Goal: Find specific page/section: Find specific page/section

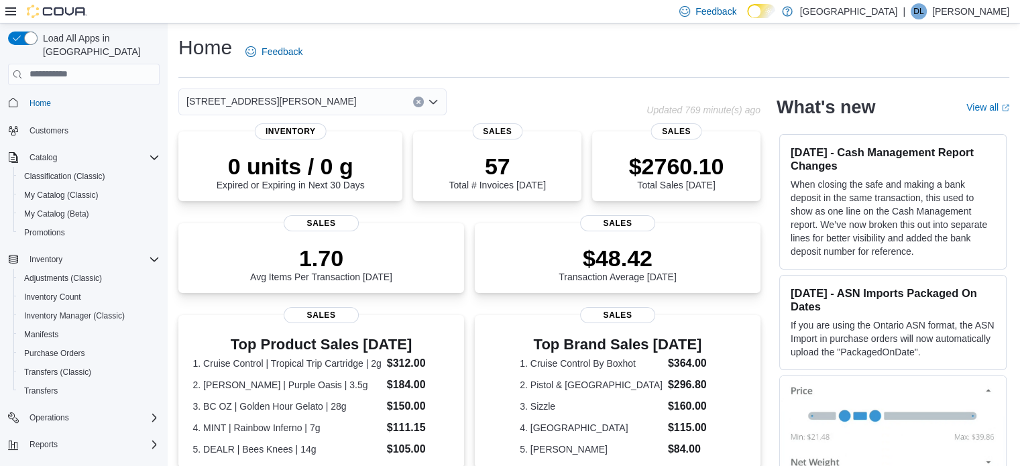
click at [476, 52] on div "Home Feedback" at bounding box center [593, 51] width 831 height 35
click at [255, 109] on div "[STREET_ADDRESS][PERSON_NAME]" at bounding box center [312, 101] width 268 height 27
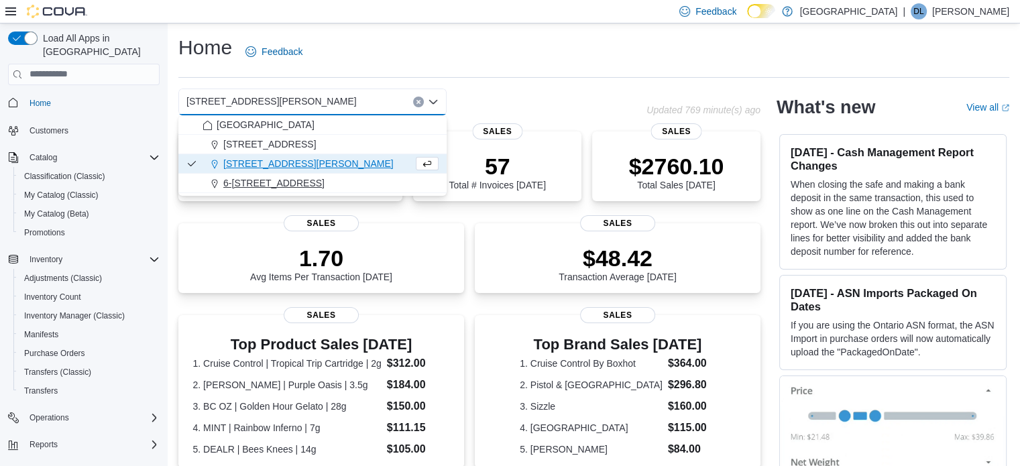
click at [292, 179] on span "6-4715 Trans Canada Hwy" at bounding box center [273, 182] width 101 height 13
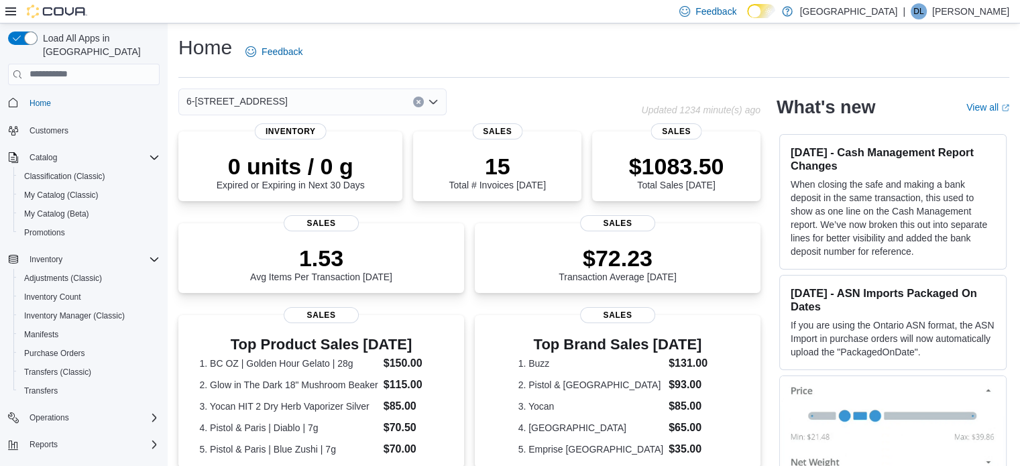
click at [302, 107] on div "6-4715 Trans Canada Hwy" at bounding box center [312, 101] width 268 height 27
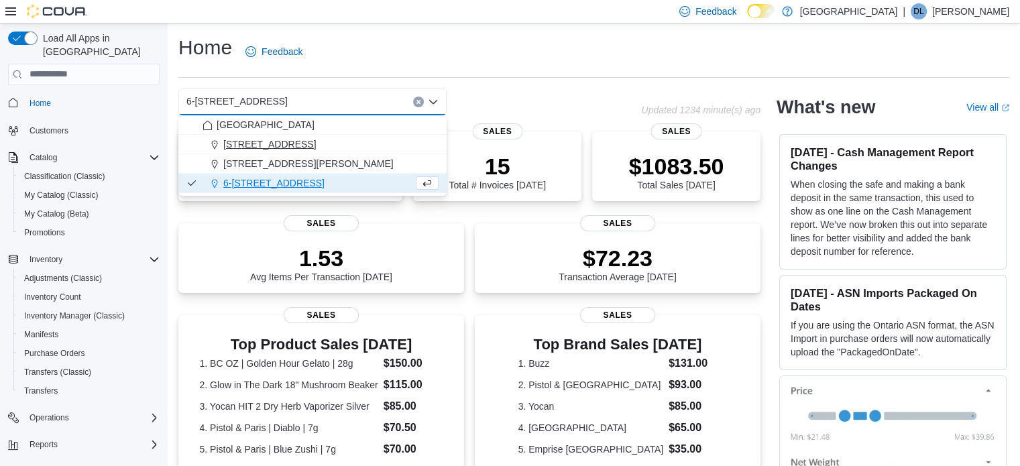
click at [300, 139] on span "103-855 Shawnigan Mill Bay Rd." at bounding box center [269, 143] width 93 height 13
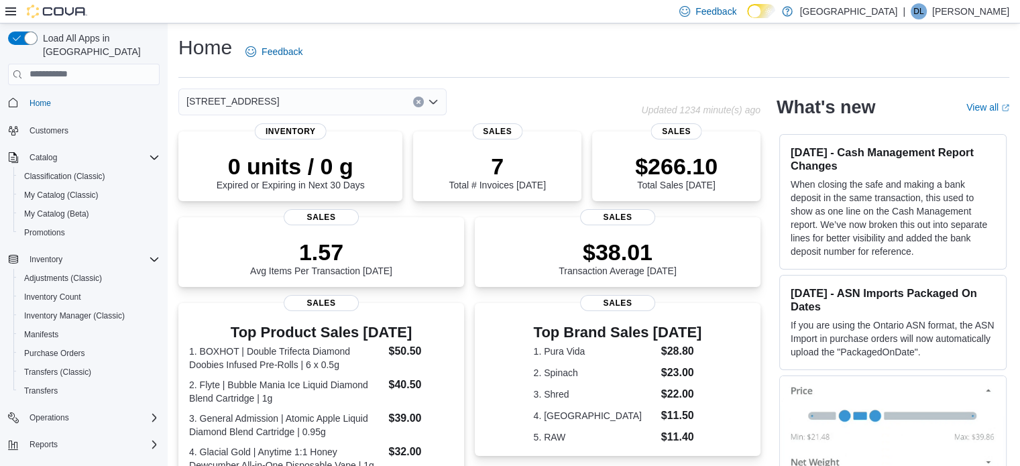
click at [344, 104] on div "103-855 Shawnigan Mill Bay Rd. Combo box. Selected. 103-855 Shawnigan Mill Bay …" at bounding box center [312, 101] width 268 height 27
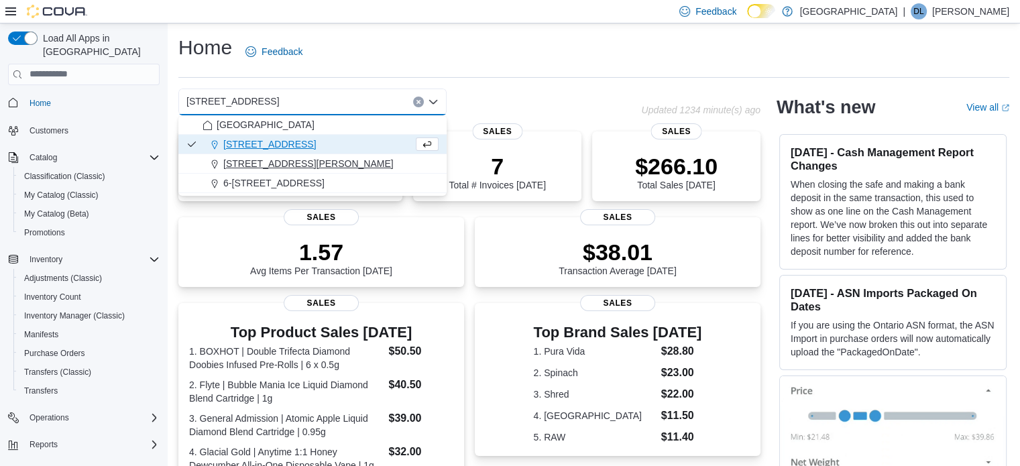
click at [298, 166] on span "[STREET_ADDRESS][PERSON_NAME]" at bounding box center [308, 163] width 170 height 13
